Goal: Book appointment/travel/reservation

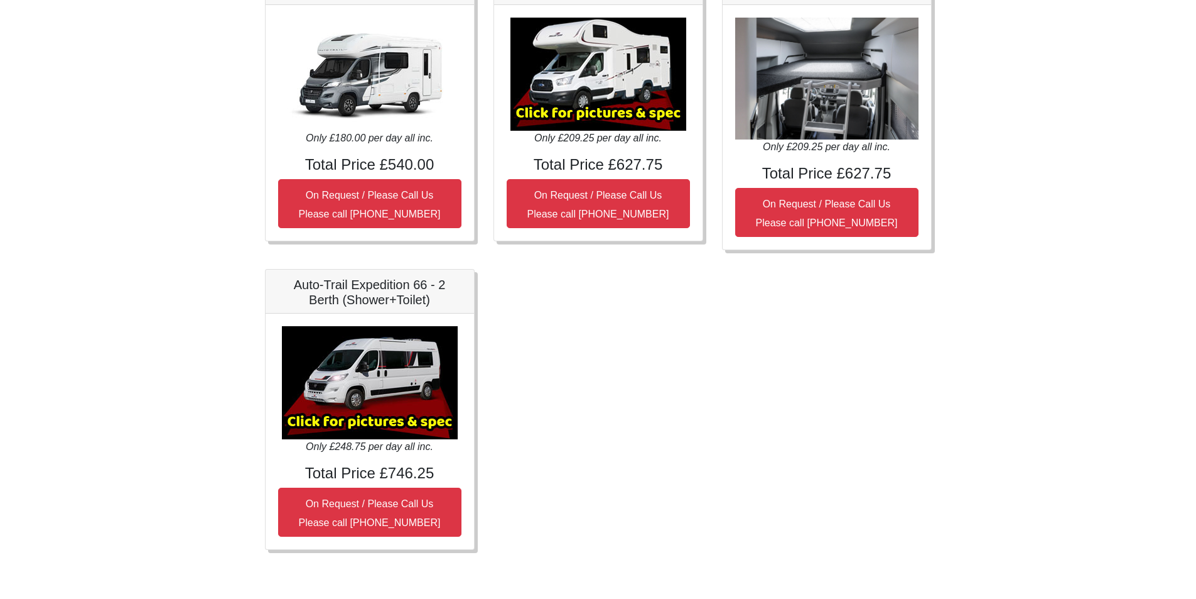
scroll to position [457, 0]
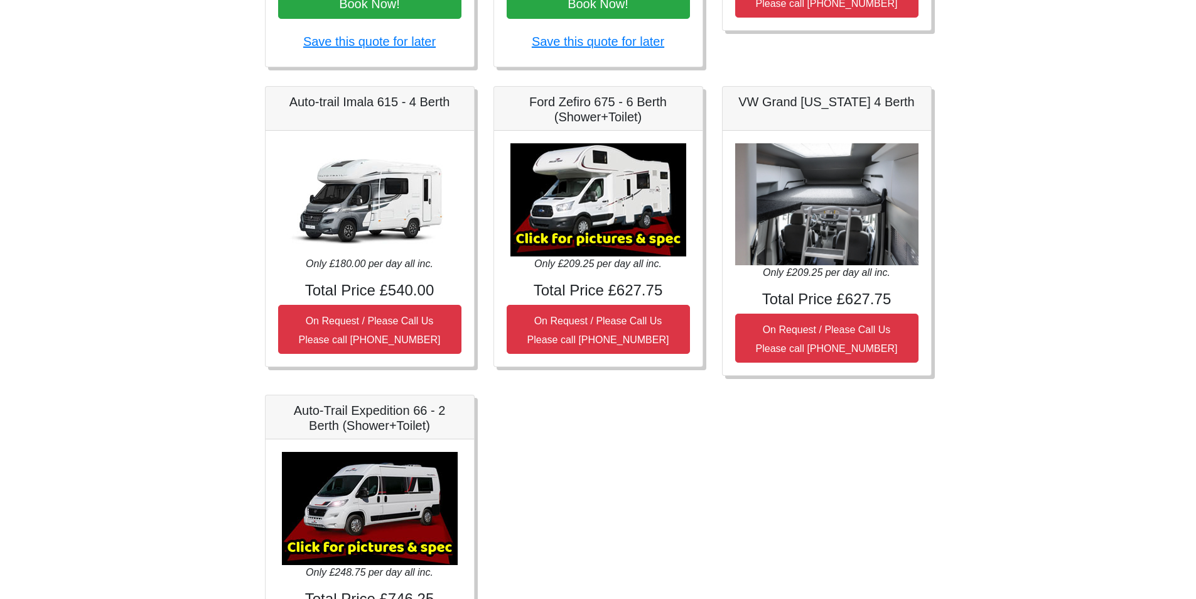
click at [576, 219] on img at bounding box center [599, 199] width 176 height 113
click at [609, 289] on h4 "Total Price £627.75" at bounding box center [598, 290] width 183 height 18
click at [615, 202] on img at bounding box center [599, 199] width 176 height 113
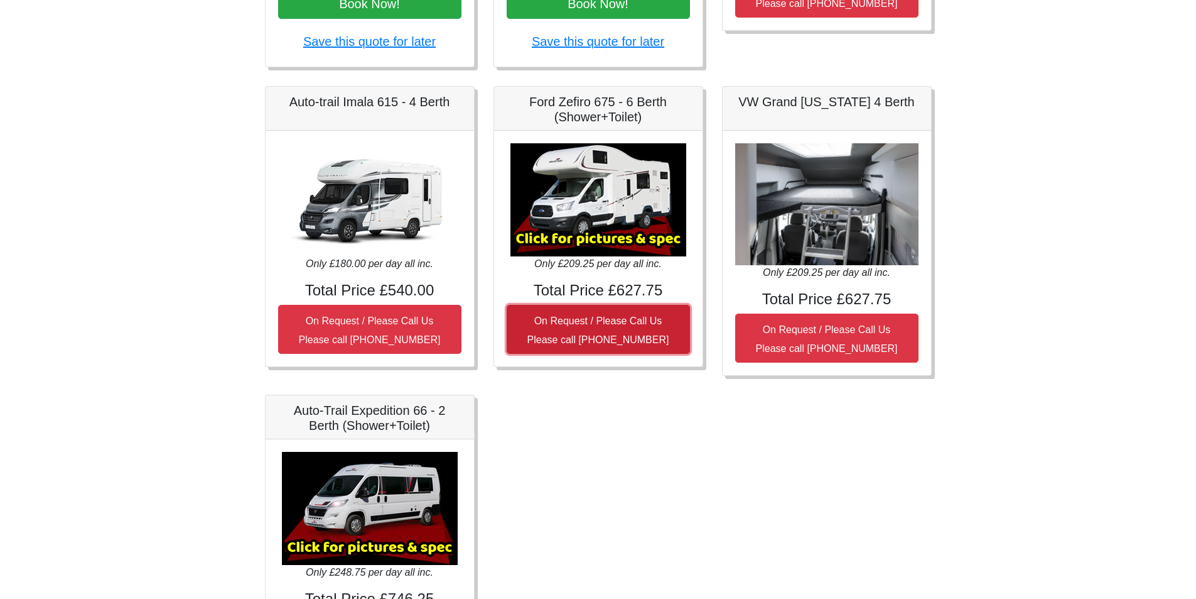
click at [626, 322] on small "On Request / Please Call Us Please call [PHONE_NUMBER]" at bounding box center [599, 330] width 142 height 30
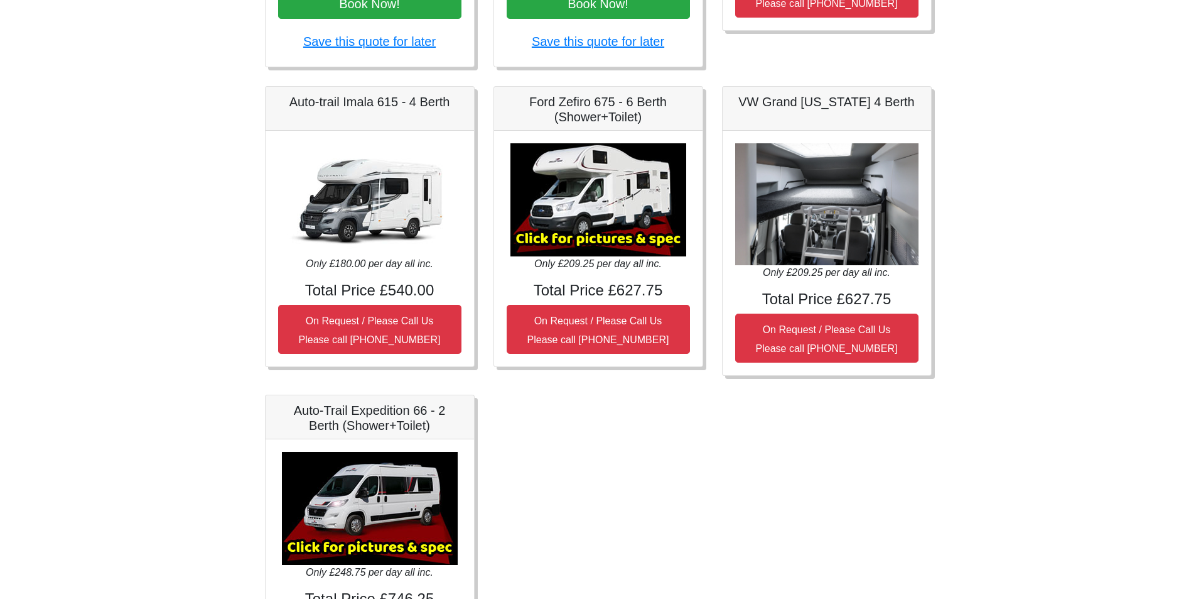
click at [631, 112] on h5 "Ford Zefiro 675 - 6 Berth (Shower+Toilet)" at bounding box center [598, 109] width 183 height 30
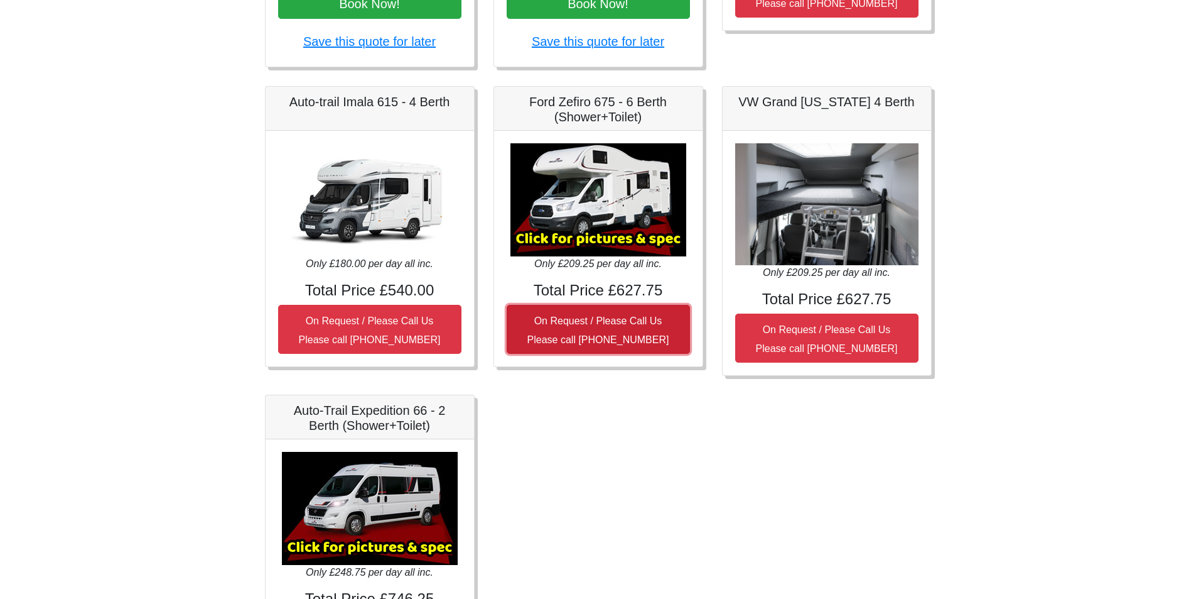
click at [612, 325] on small "On Request / Please Call Us Please call [PHONE_NUMBER]" at bounding box center [599, 330] width 142 height 30
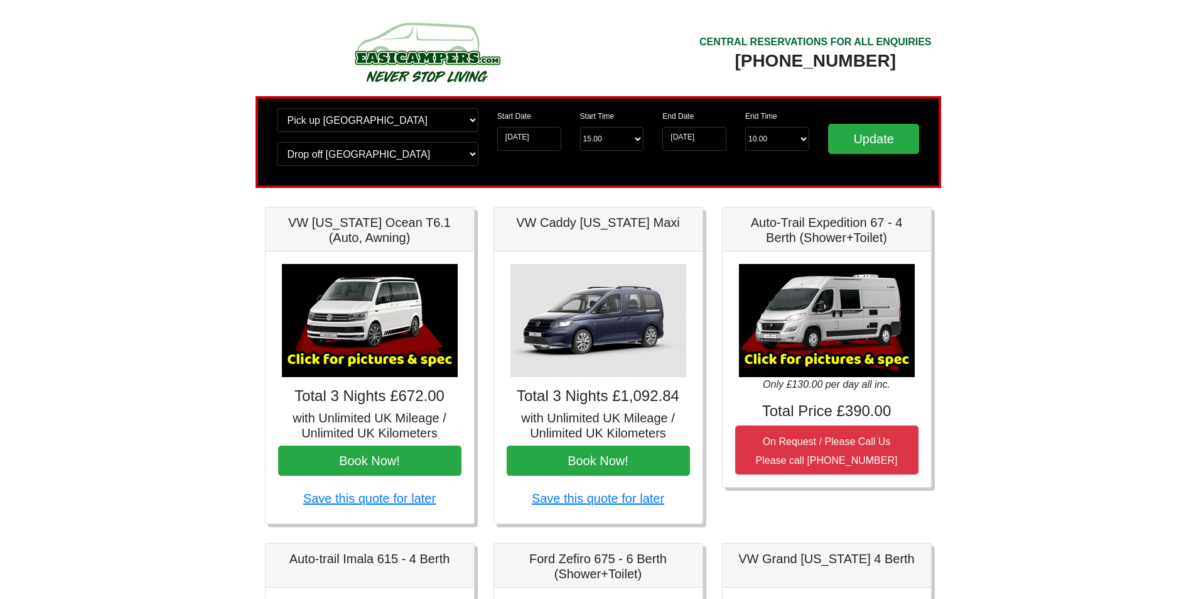
scroll to position [314, 0]
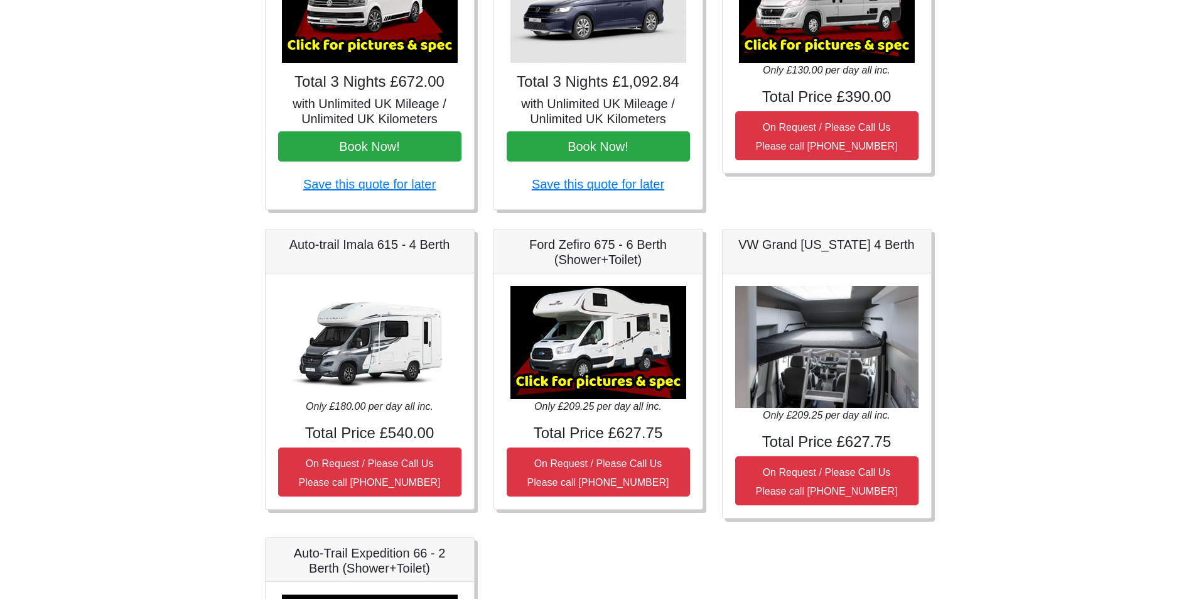
click at [609, 359] on img at bounding box center [599, 342] width 176 height 113
click at [597, 379] on img at bounding box center [599, 342] width 176 height 113
click at [556, 380] on img at bounding box center [599, 342] width 176 height 113
click at [825, 409] on icon "Only £209.25 per day all inc." at bounding box center [826, 414] width 127 height 11
click at [570, 376] on img at bounding box center [599, 342] width 176 height 113
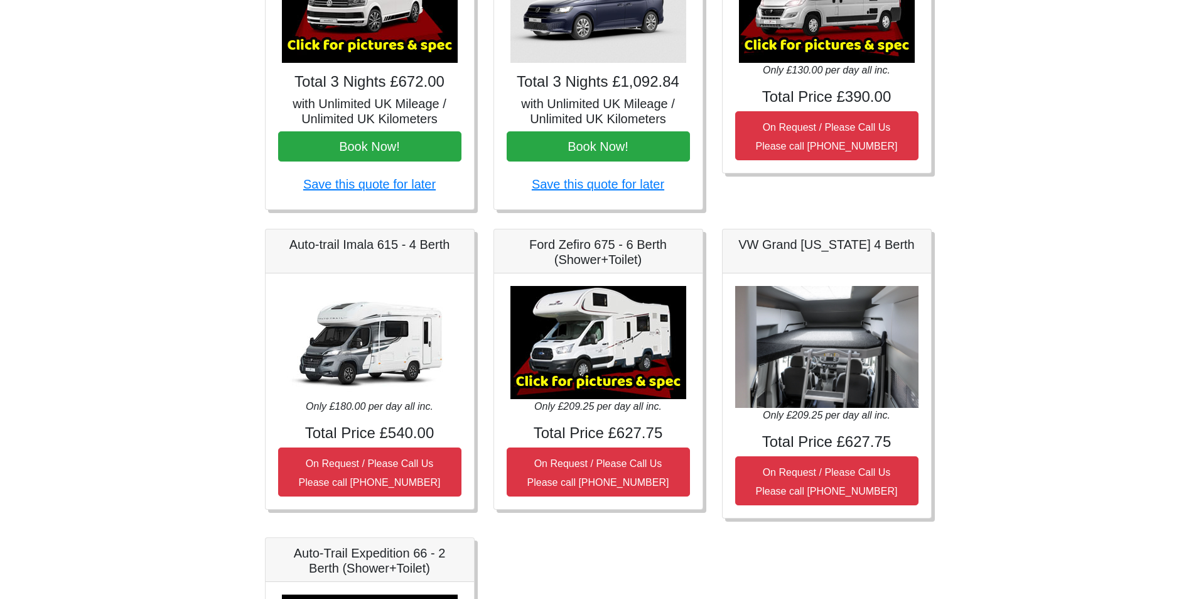
drag, startPoint x: 575, startPoint y: 340, endPoint x: 575, endPoint y: 306, distance: 34.5
click at [575, 340] on img at bounding box center [599, 342] width 176 height 113
click at [576, 276] on div "Only £209.25 per day all inc. Total Price £627.75 On Request / Please Call Us P…" at bounding box center [598, 391] width 209 height 236
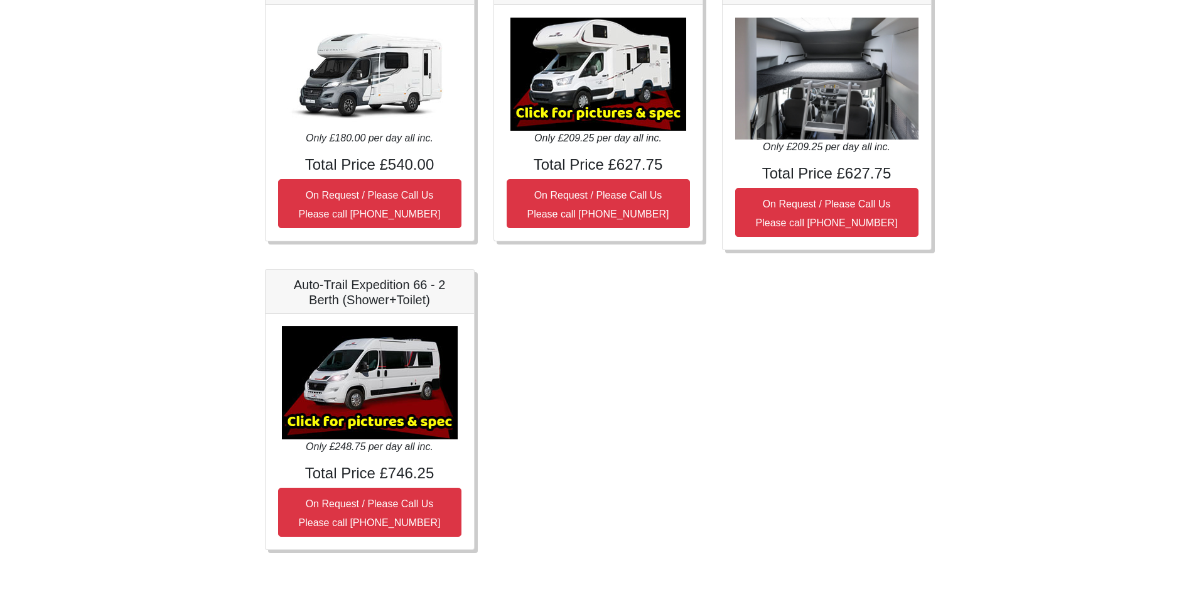
click at [387, 414] on img at bounding box center [370, 382] width 176 height 113
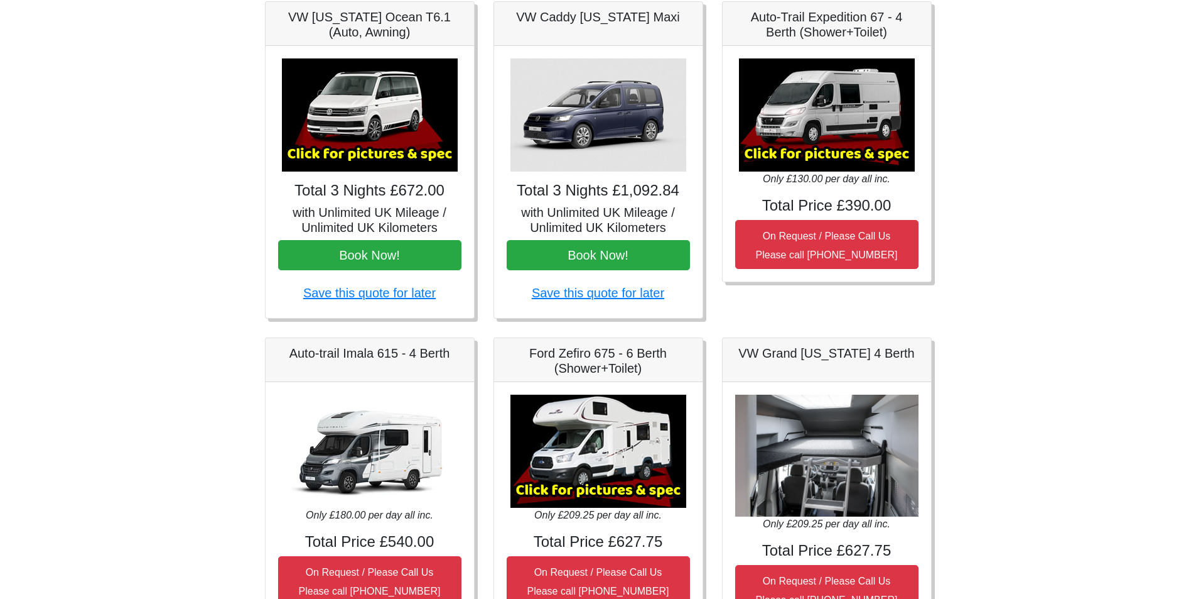
scroll to position [0, 0]
